Goal: Task Accomplishment & Management: Complete application form

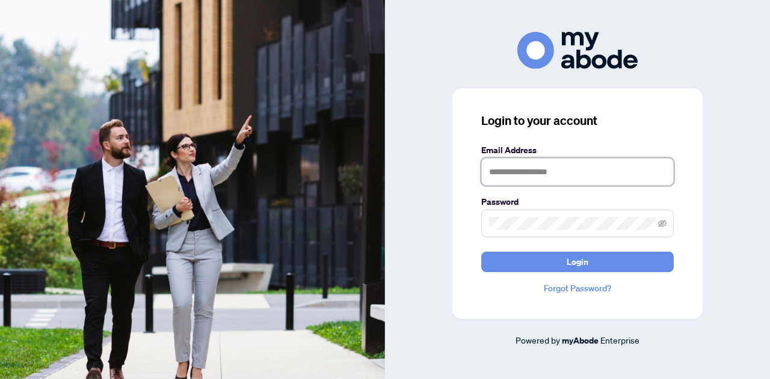
click at [506, 173] on input "text" at bounding box center [577, 172] width 192 height 28
type input "**********"
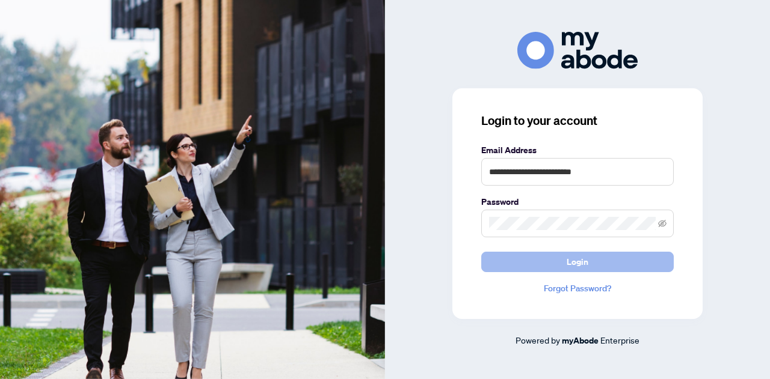
click at [559, 262] on button "Login" at bounding box center [577, 262] width 192 height 20
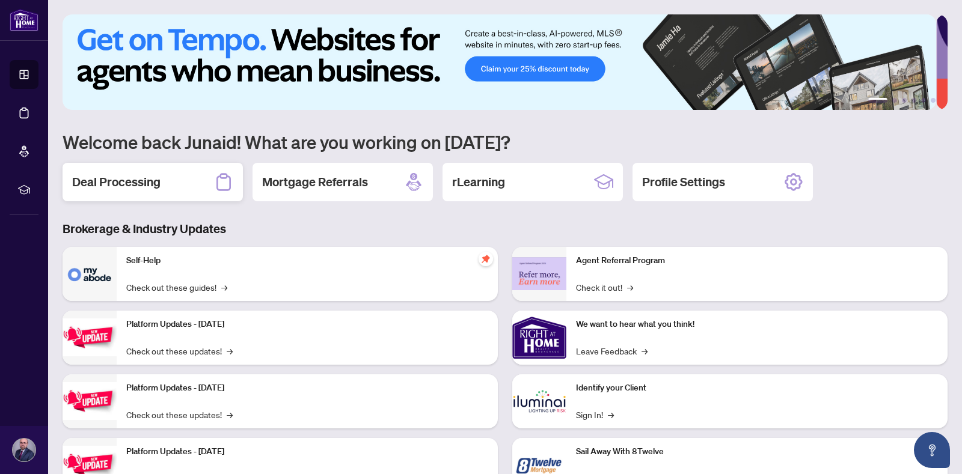
click at [126, 177] on h2 "Deal Processing" at bounding box center [116, 182] width 88 height 17
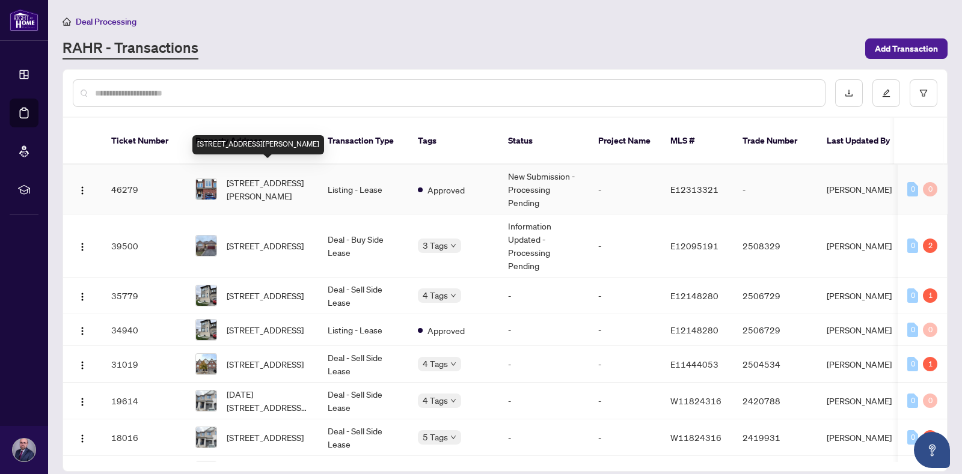
click at [271, 176] on span "[STREET_ADDRESS][PERSON_NAME]" at bounding box center [268, 189] width 82 height 26
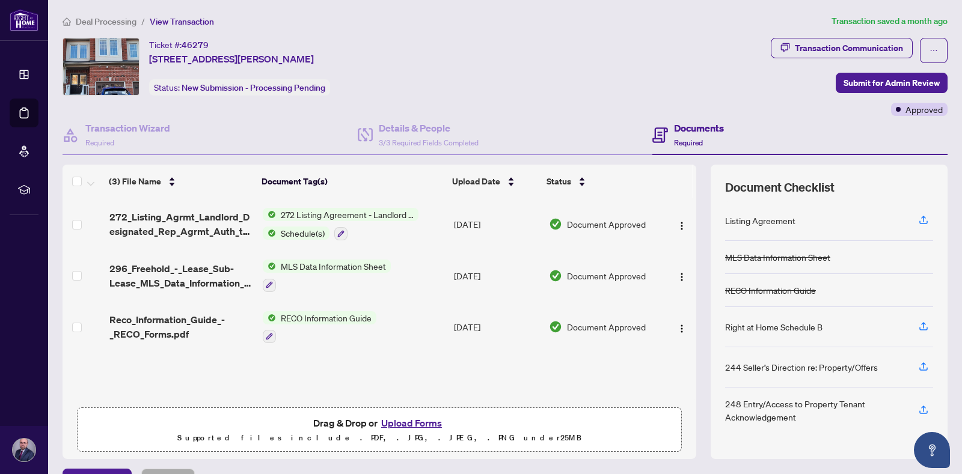
click at [391, 422] on button "Upload Forms" at bounding box center [412, 423] width 68 height 16
click at [424, 425] on button "Upload Forms" at bounding box center [412, 423] width 68 height 16
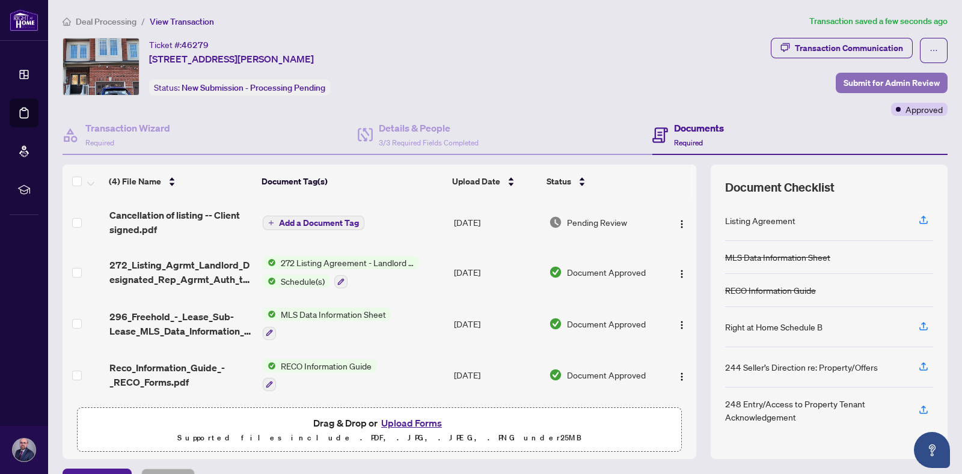
click at [896, 79] on span "Submit for Admin Review" at bounding box center [891, 82] width 96 height 19
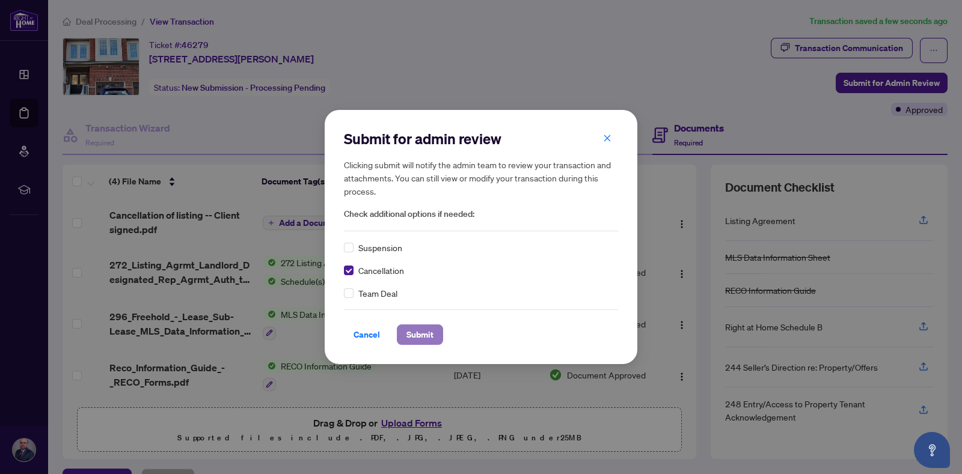
click at [406, 331] on span "Submit" at bounding box center [419, 334] width 27 height 19
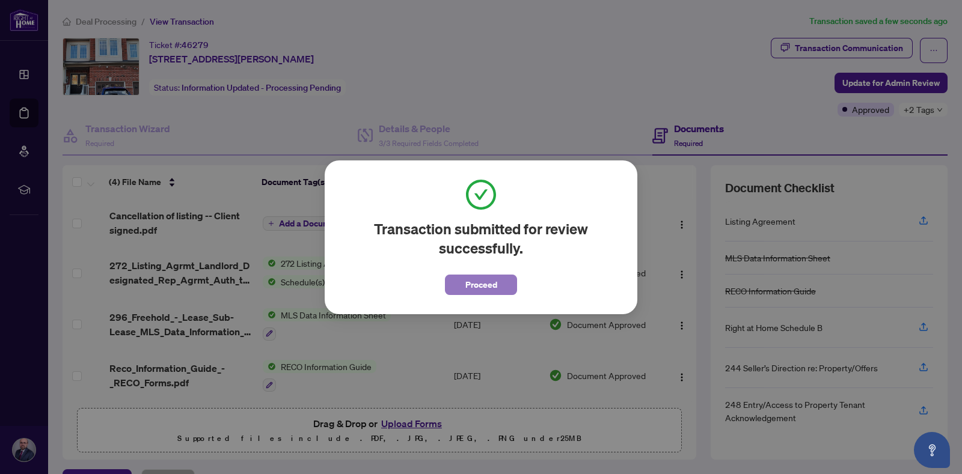
click at [457, 286] on button "Proceed" at bounding box center [481, 285] width 72 height 20
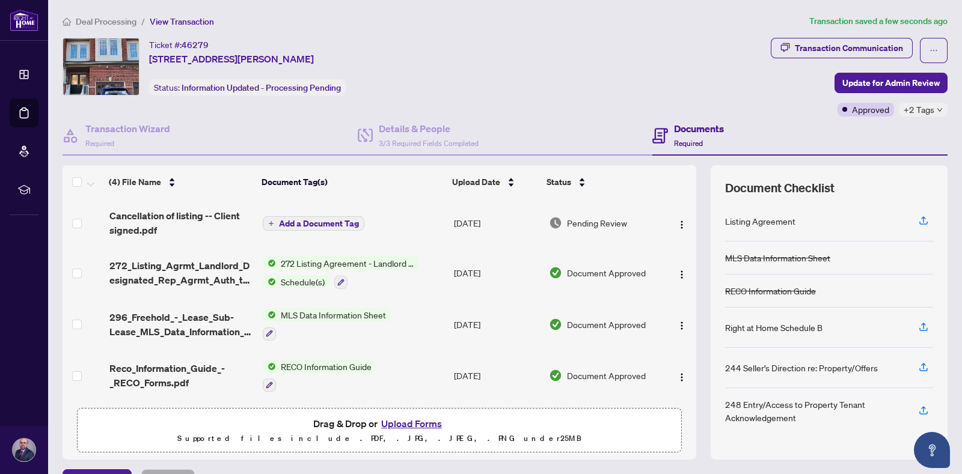
scroll to position [1, 0]
click at [677, 220] on img "button" at bounding box center [682, 225] width 10 height 10
click at [268, 221] on icon "plus" at bounding box center [271, 224] width 6 height 6
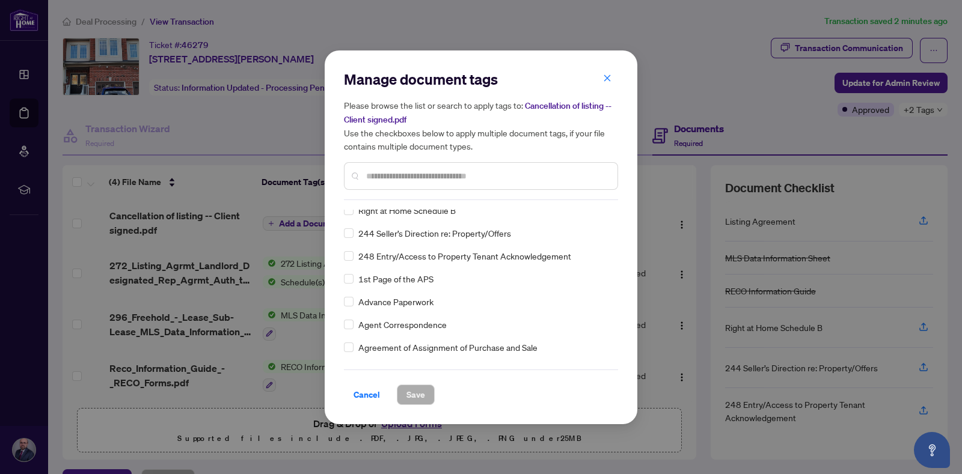
scroll to position [150, 0]
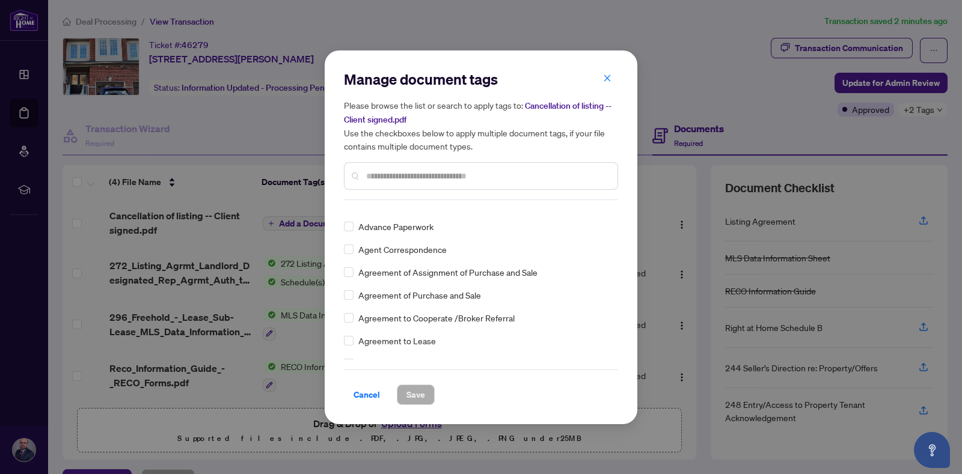
click at [378, 174] on input "text" at bounding box center [487, 176] width 242 height 13
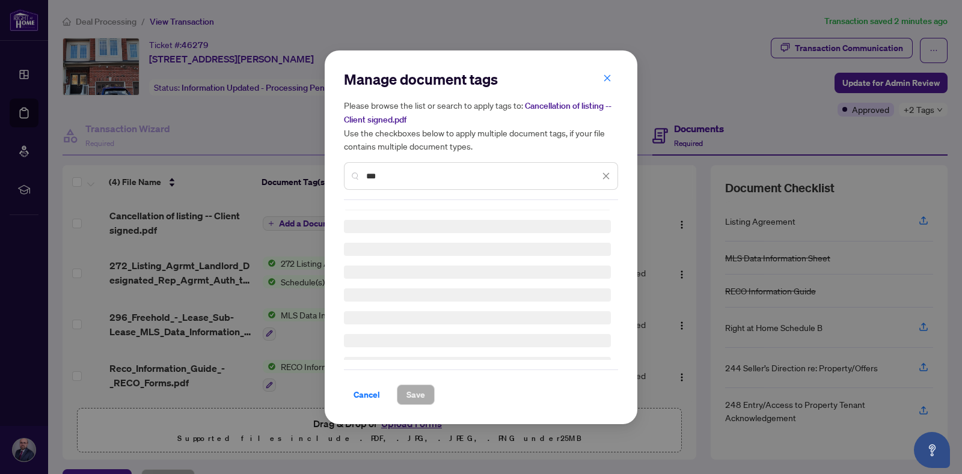
scroll to position [0, 0]
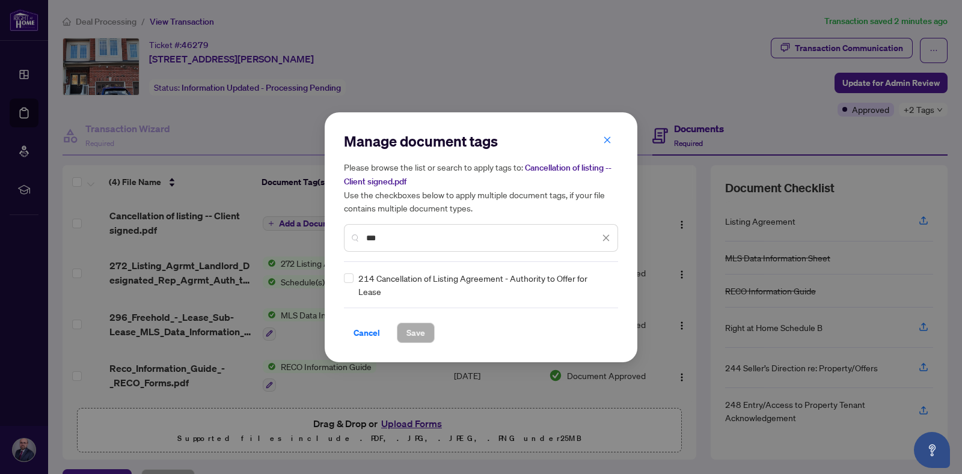
type input "***"
click at [407, 331] on span "Save" at bounding box center [415, 332] width 19 height 19
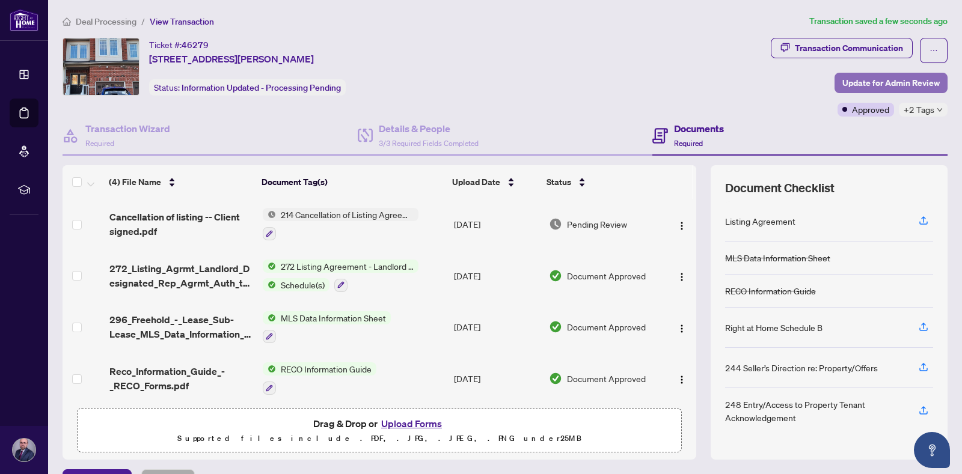
click at [852, 76] on span "Update for Admin Review" at bounding box center [890, 82] width 97 height 19
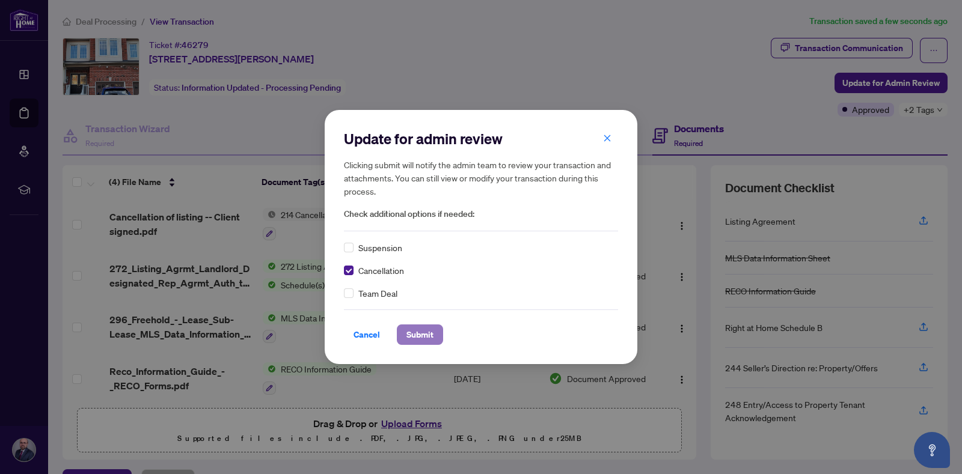
click at [412, 334] on span "Submit" at bounding box center [419, 334] width 27 height 19
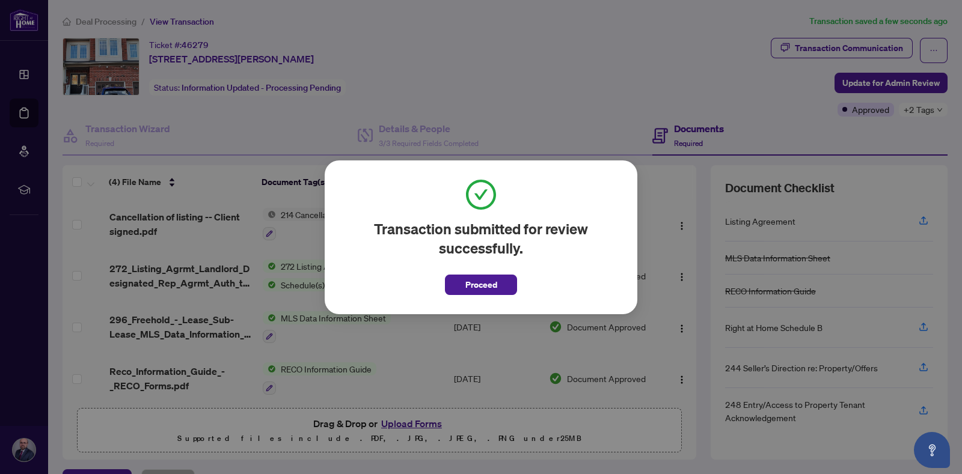
click at [479, 291] on span "Proceed" at bounding box center [481, 284] width 32 height 19
